Goal: Task Accomplishment & Management: Complete application form

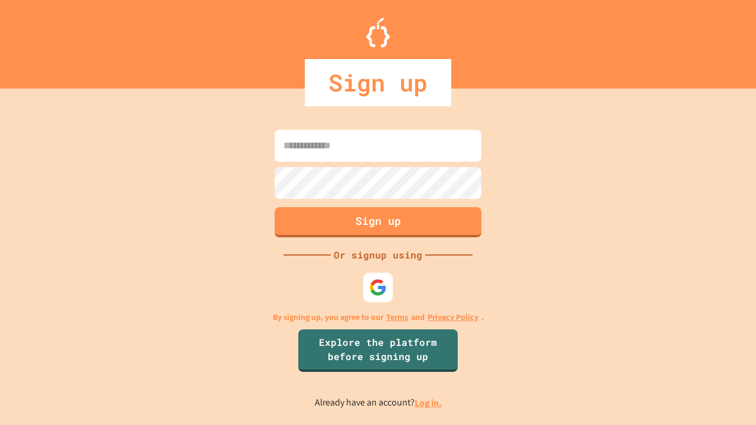
click at [429, 403] on link "Log in." at bounding box center [428, 403] width 27 height 12
